Goal: Check status: Check status

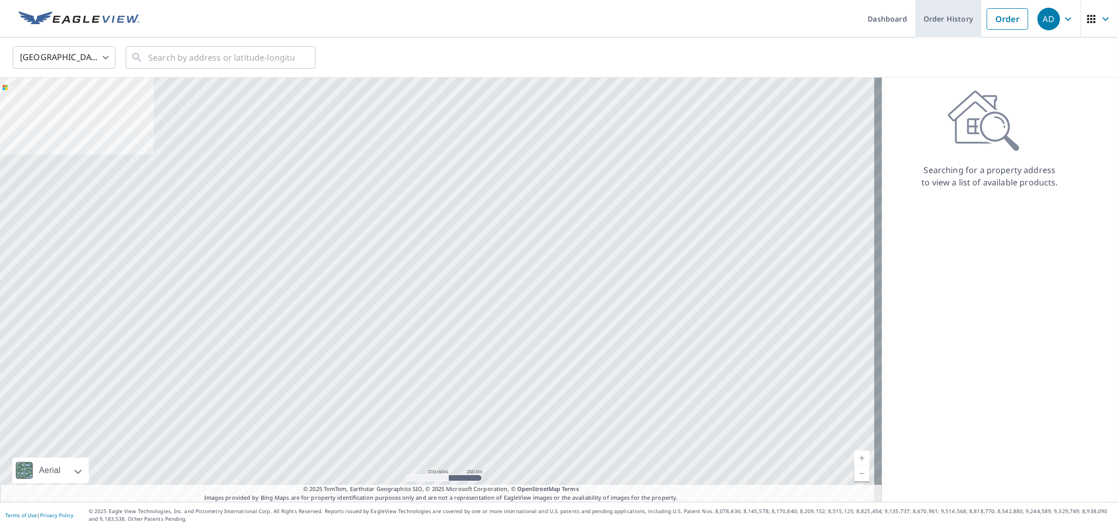
click at [945, 22] on link "Order History" at bounding box center [948, 18] width 66 height 37
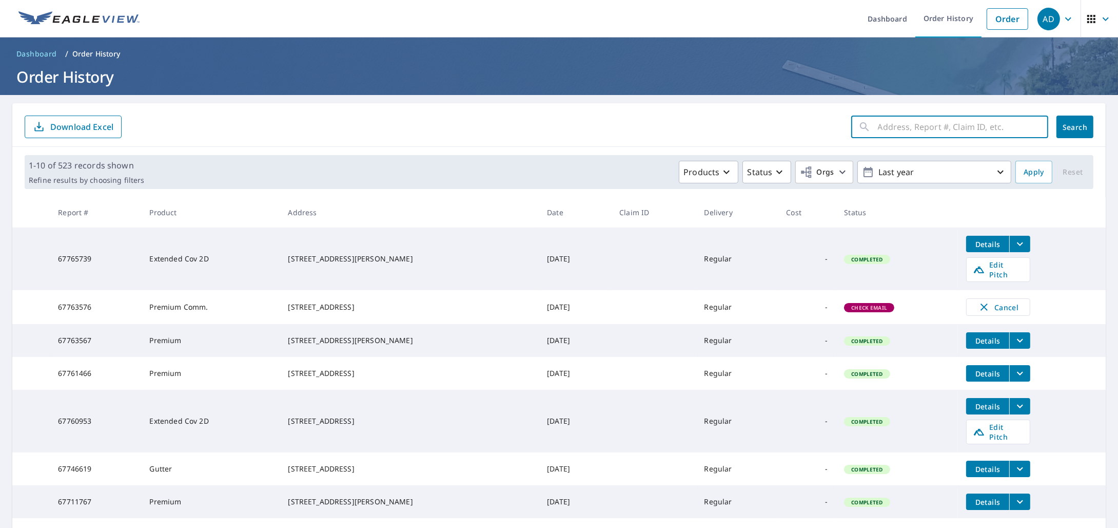
click at [893, 125] on input "text" at bounding box center [963, 126] width 170 height 29
type input "6800"
click button "Search" at bounding box center [1075, 126] width 37 height 23
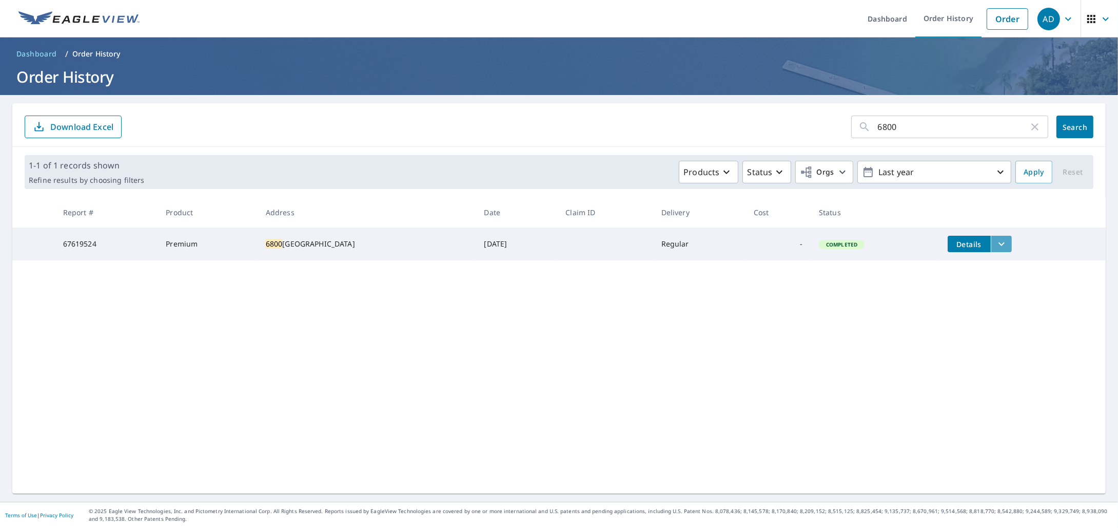
click at [1004, 248] on icon "filesDropdownBtn-67619524" at bounding box center [1002, 244] width 12 height 12
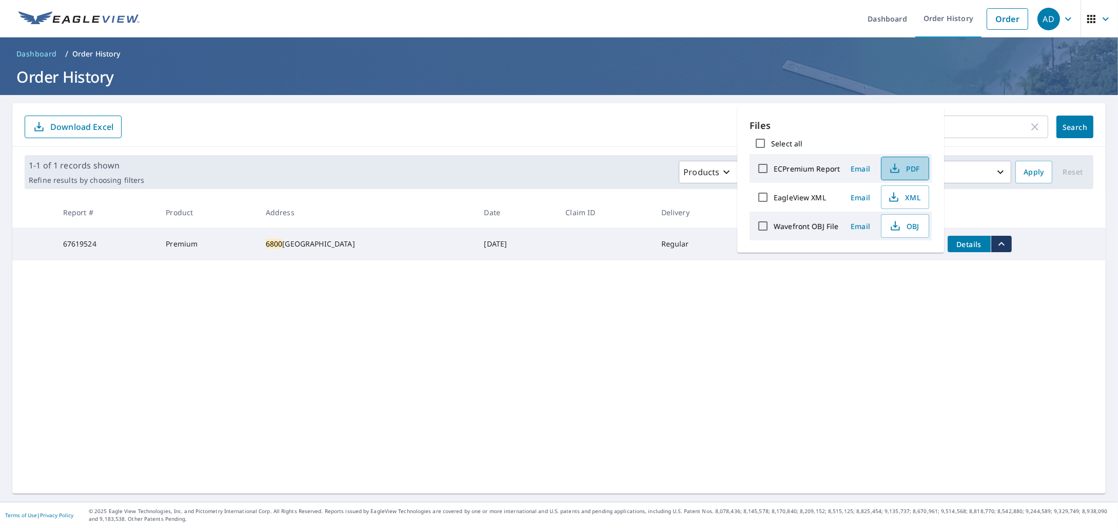
click at [910, 172] on span "PDF" at bounding box center [904, 168] width 33 height 12
click at [386, 353] on div "6800 ​ Search Download Excel 1-1 of 1 records shown Refine results by choosing …" at bounding box center [559, 298] width 1094 height 390
